Goal: Information Seeking & Learning: Learn about a topic

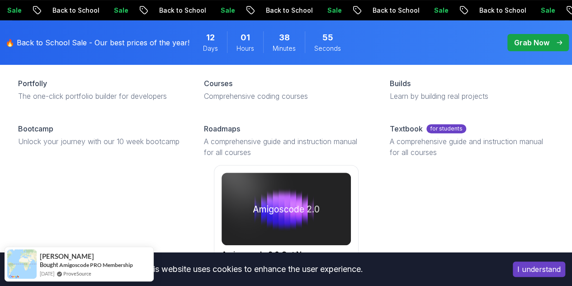
scroll to position [100, 0]
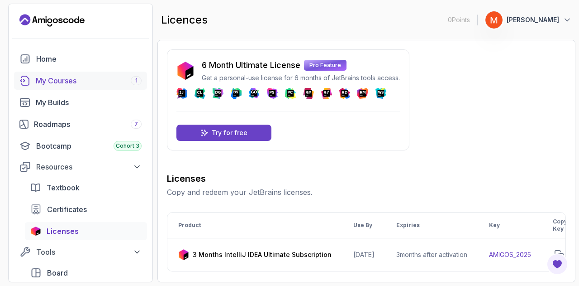
click at [48, 76] on div "My Courses 1" at bounding box center [89, 80] width 106 height 11
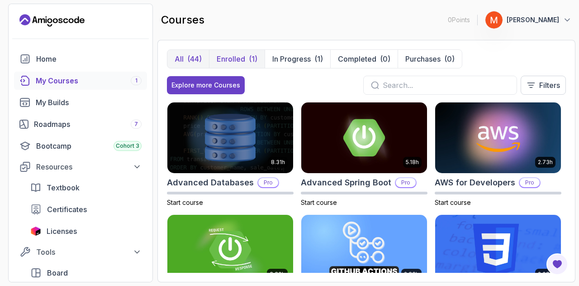
click at [237, 61] on p "Enrolled" at bounding box center [231, 58] width 29 height 11
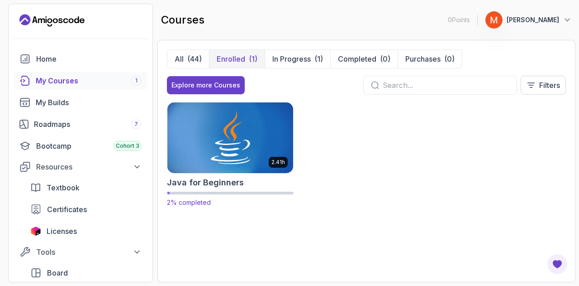
click at [222, 123] on img at bounding box center [230, 137] width 132 height 74
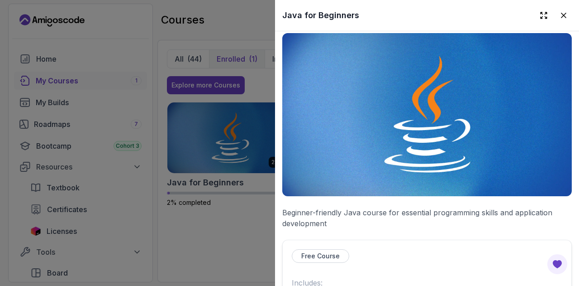
scroll to position [6, 0]
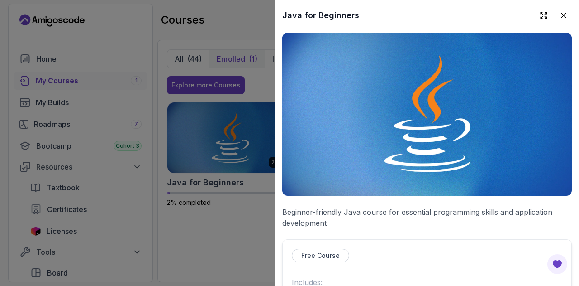
click at [391, 159] on img at bounding box center [427, 114] width 290 height 163
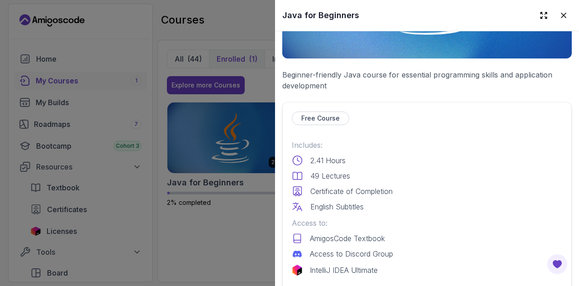
scroll to position [143, 0]
click at [114, 82] on div at bounding box center [289, 143] width 579 height 286
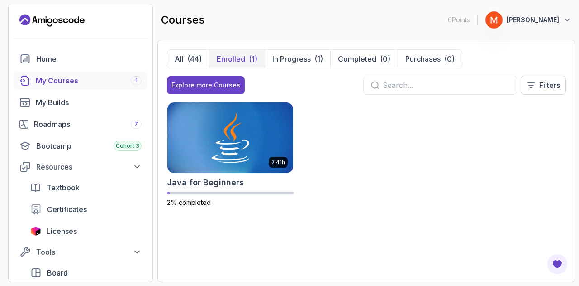
click at [239, 53] on p "Enrolled" at bounding box center [231, 58] width 29 height 11
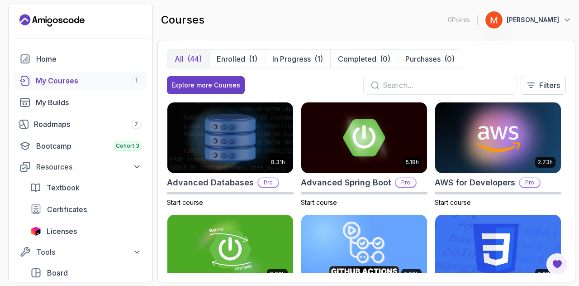
click at [180, 56] on p "All" at bounding box center [179, 58] width 9 height 11
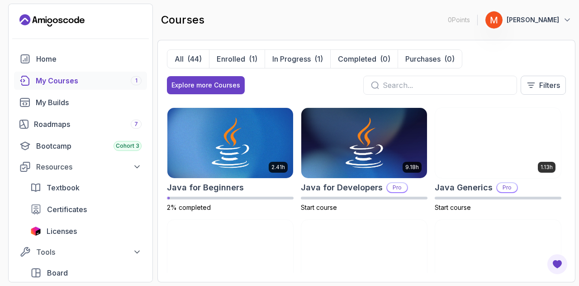
scroll to position [555, 0]
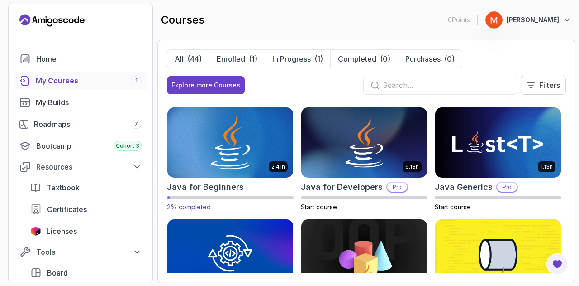
click at [241, 125] on img at bounding box center [230, 142] width 132 height 74
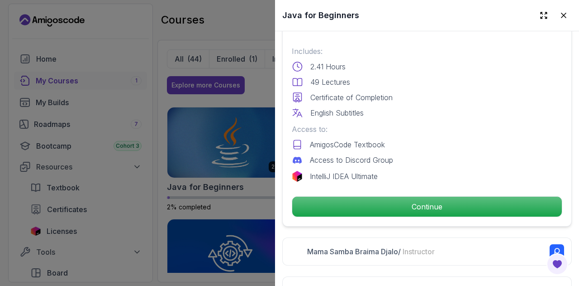
scroll to position [238, 0]
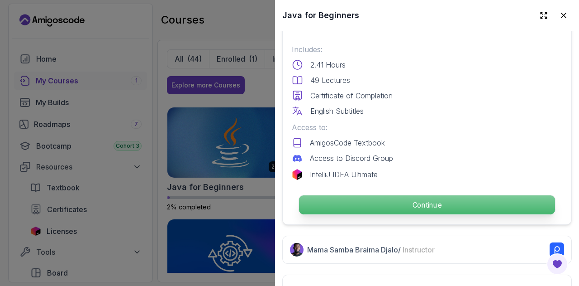
drag, startPoint x: 341, startPoint y: 110, endPoint x: 502, endPoint y: 203, distance: 185.9
click at [502, 203] on p "Continue" at bounding box center [427, 204] width 256 height 19
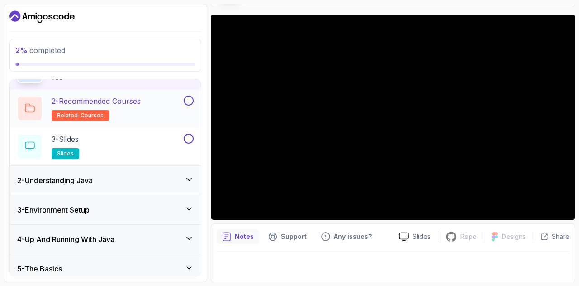
scroll to position [57, 0]
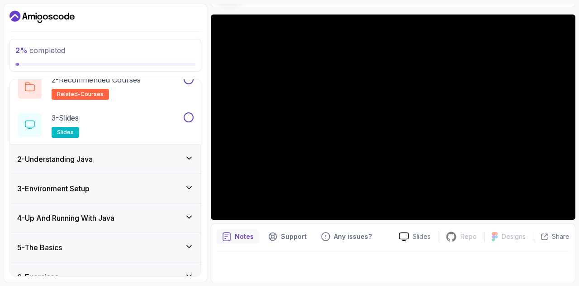
click at [130, 161] on div "2 - Understanding Java" at bounding box center [105, 158] width 176 height 11
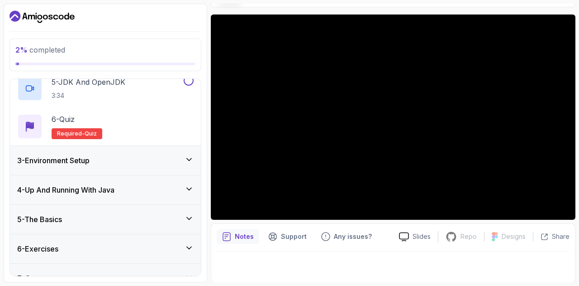
scroll to position [235, 0]
